Goal: Task Accomplishment & Management: Manage account settings

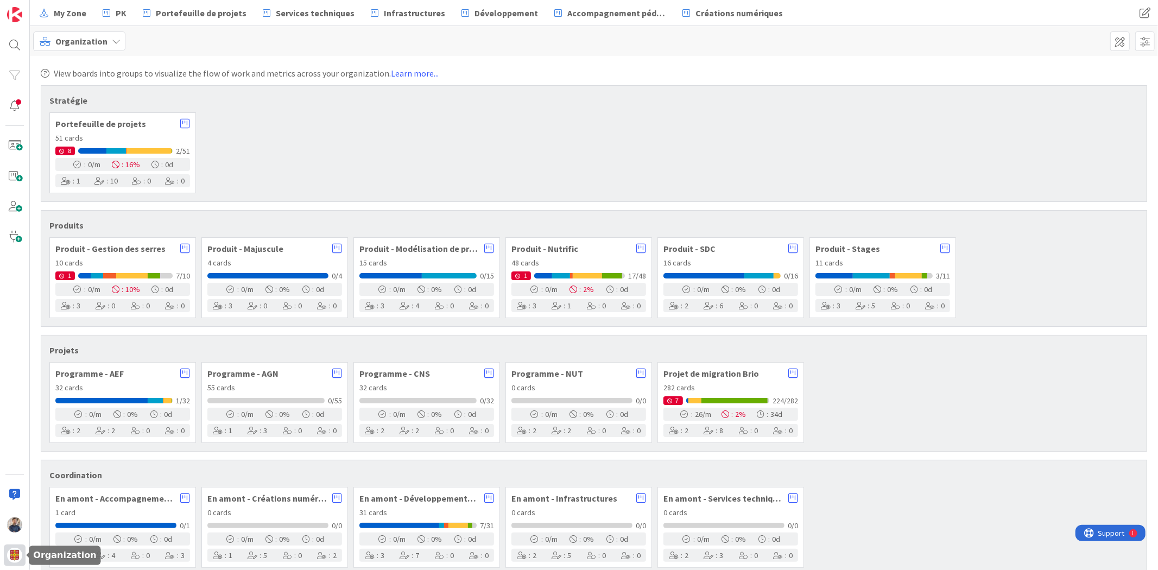
click at [15, 561] on img at bounding box center [14, 555] width 15 height 15
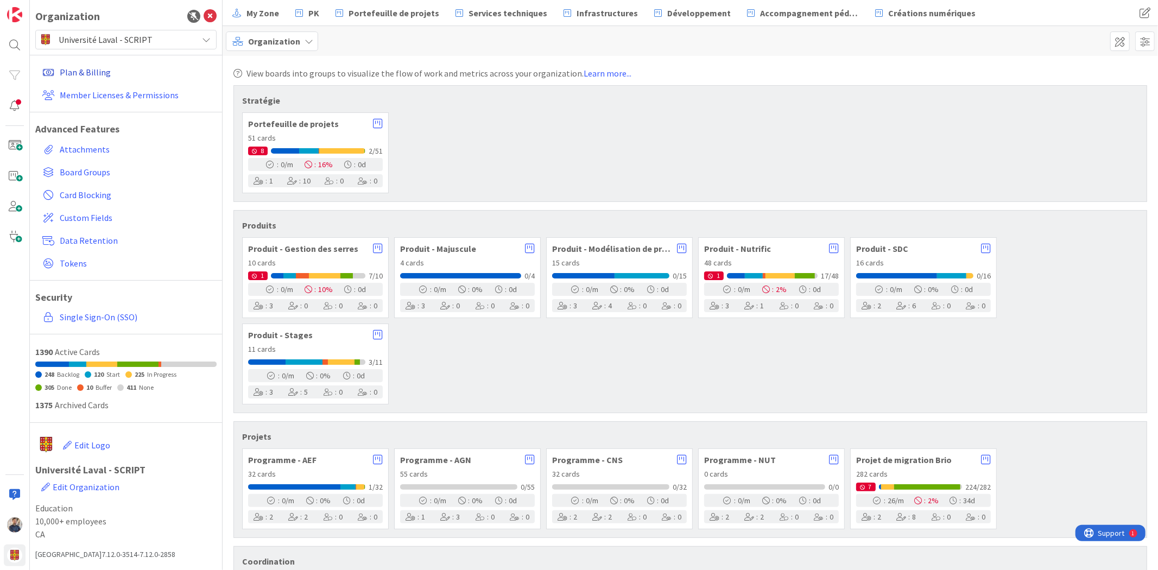
click at [108, 73] on link "Plan & Billing" at bounding box center [127, 72] width 179 height 20
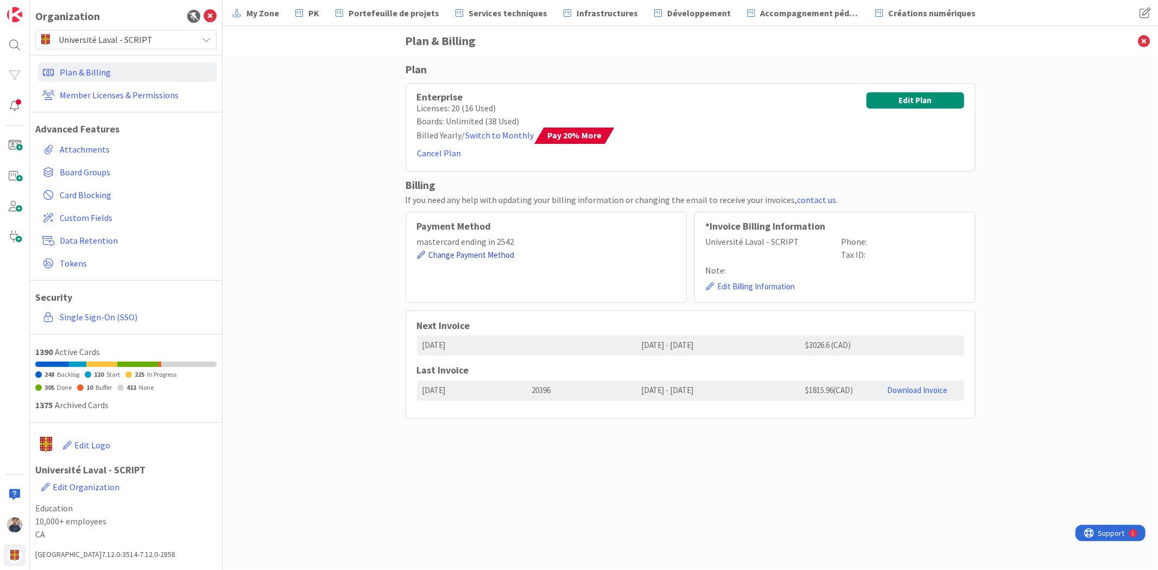
click at [480, 256] on button "Change Payment Method" at bounding box center [466, 256] width 98 height 14
click at [709, 283] on icon "button" at bounding box center [711, 286] width 8 height 8
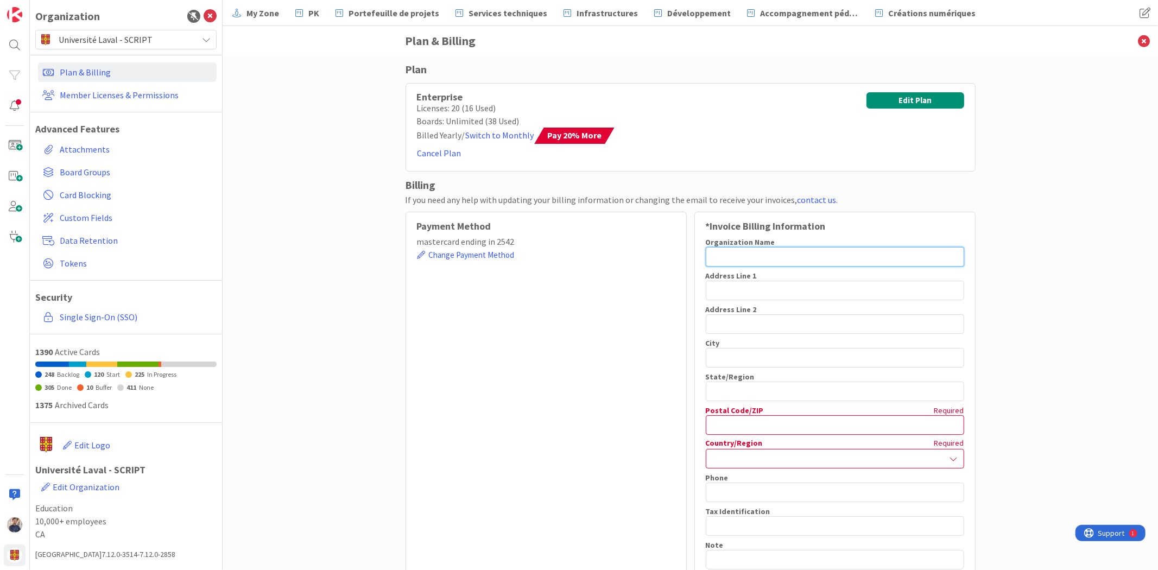
click at [806, 260] on input "text" at bounding box center [835, 257] width 259 height 20
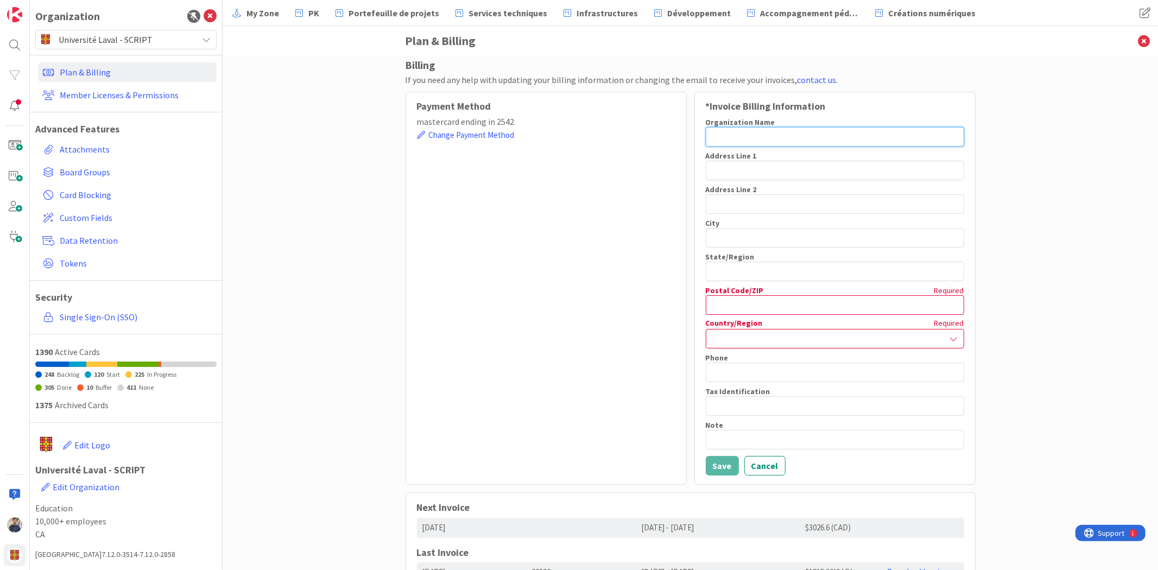
scroll to position [121, 0]
type input "[GEOGRAPHIC_DATA]"
type input "[STREET_ADDRESS]"
click at [878, 139] on input "[GEOGRAPHIC_DATA]" at bounding box center [835, 137] width 259 height 20
type input "[GEOGRAPHIC_DATA] (FSAA)"
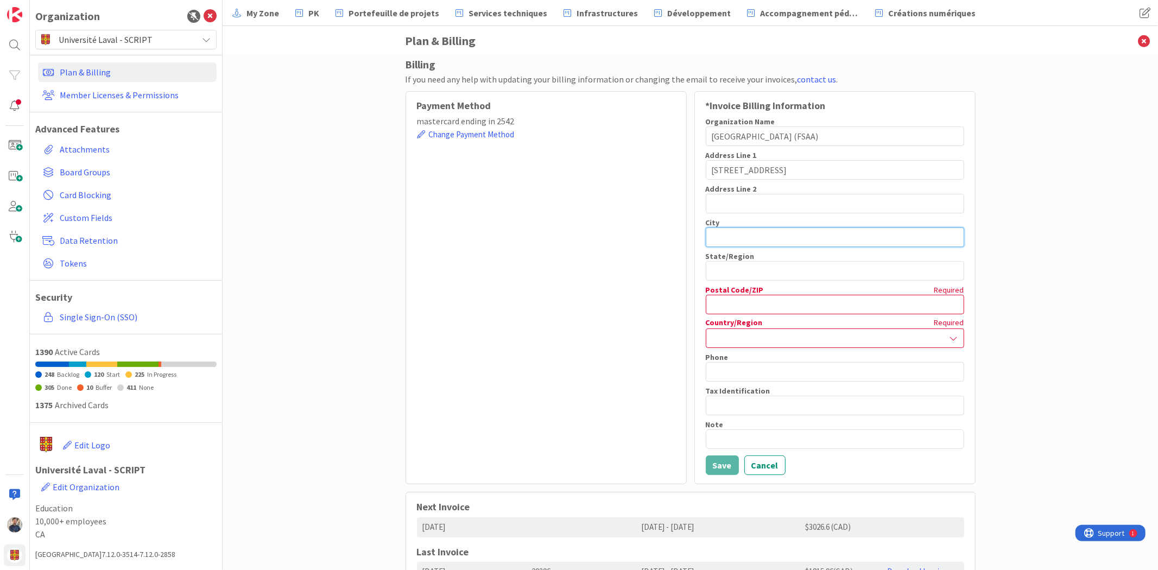
click at [767, 237] on input "text" at bounding box center [835, 238] width 259 height 20
type input "Québéec"
type input "[GEOGRAPHIC_DATA]"
type input "G1V 0A6"
click at [938, 337] on div at bounding box center [835, 339] width 259 height 20
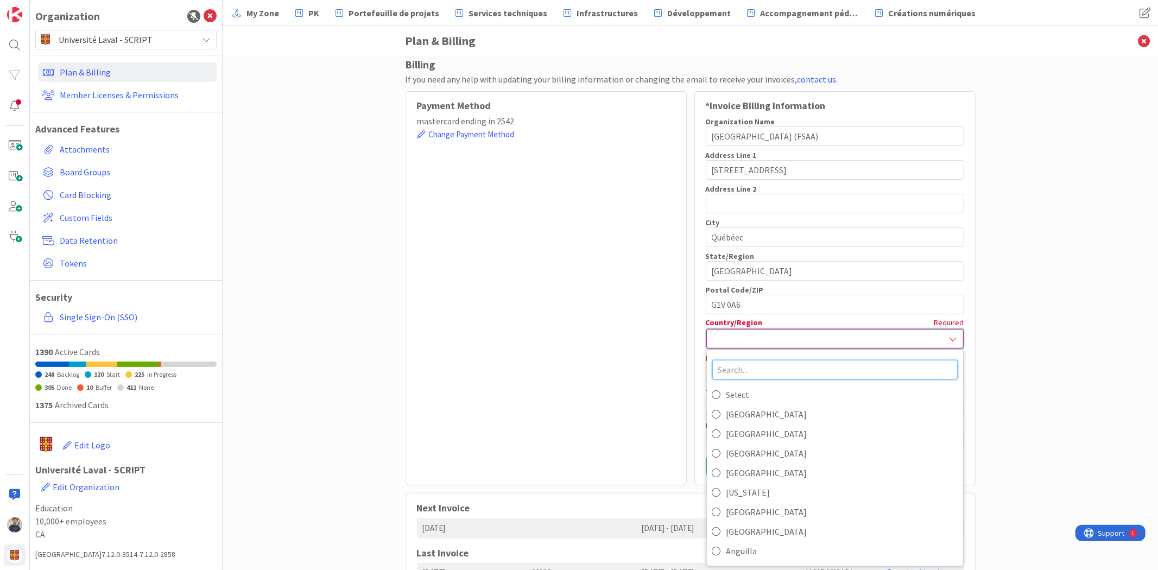
click at [825, 368] on input "text" at bounding box center [835, 370] width 245 height 20
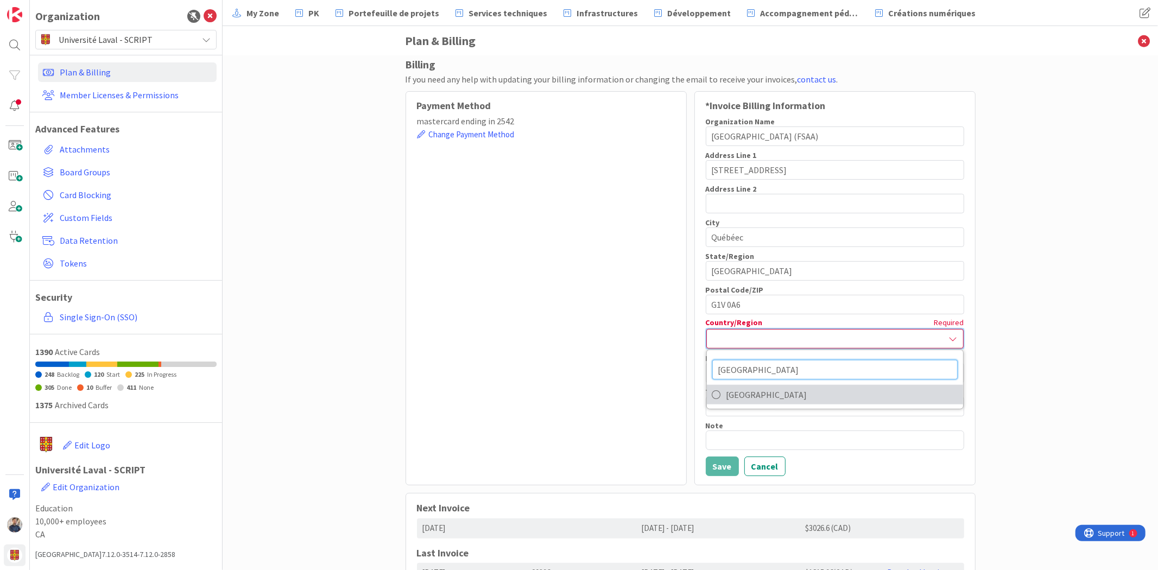
type input "[GEOGRAPHIC_DATA]"
click at [798, 402] on span "[GEOGRAPHIC_DATA]" at bounding box center [842, 395] width 231 height 16
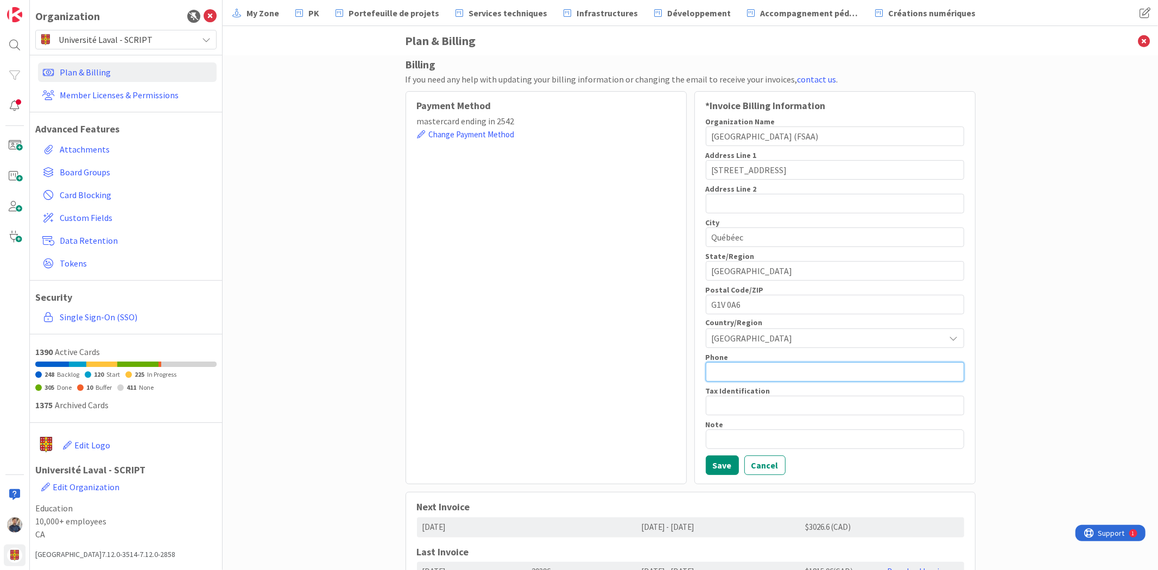
click at [796, 363] on input "text" at bounding box center [835, 372] width 259 height 20
type input "[PHONE_NUMBER]"
click at [721, 468] on button "Save" at bounding box center [722, 466] width 33 height 20
